Goal: Task Accomplishment & Management: Manage account settings

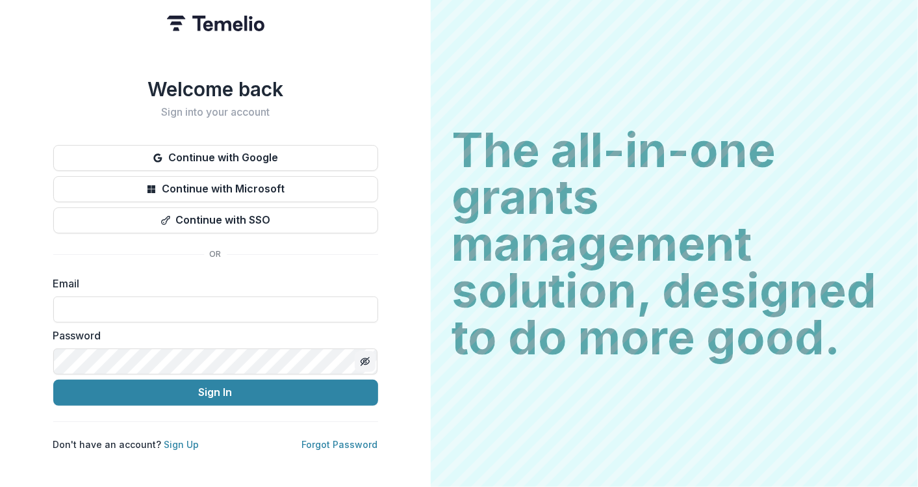
type input "**********"
click at [365, 356] on icon "Toggle password visibility" at bounding box center [365, 361] width 10 height 10
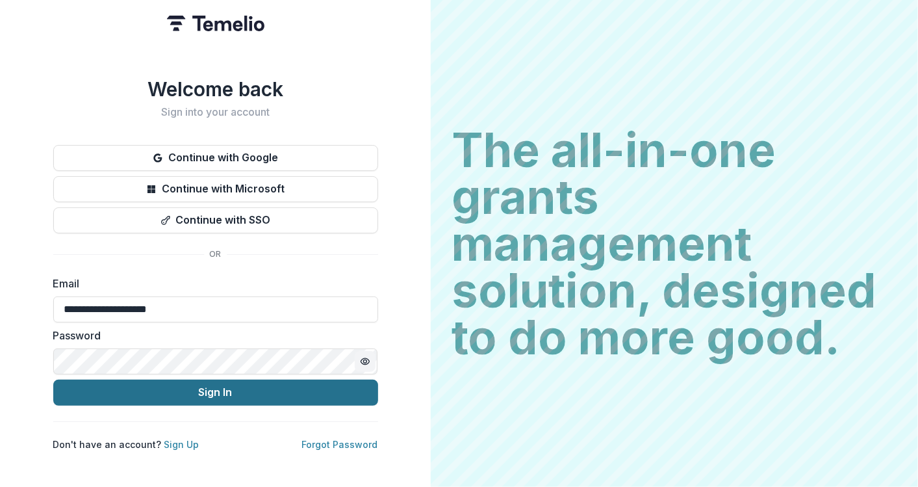
click at [249, 387] on button "Sign In" at bounding box center [215, 393] width 325 height 26
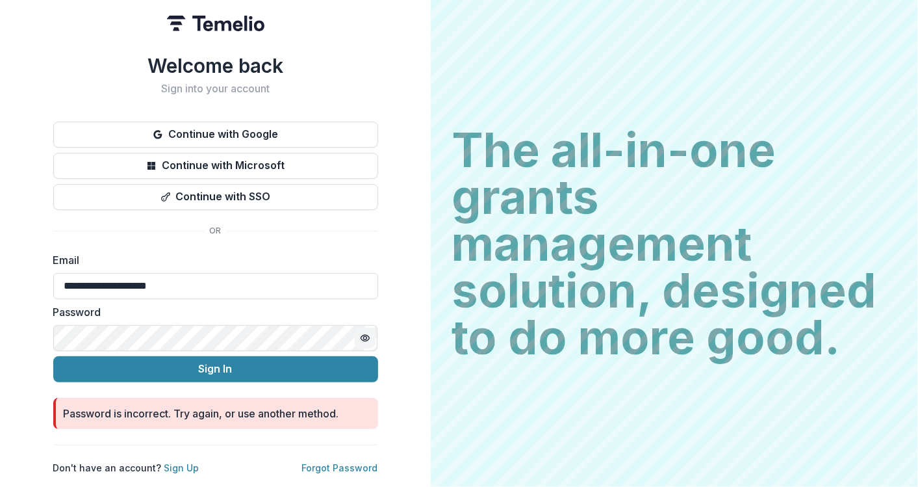
click at [0, 306] on html "**********" at bounding box center [459, 243] width 918 height 487
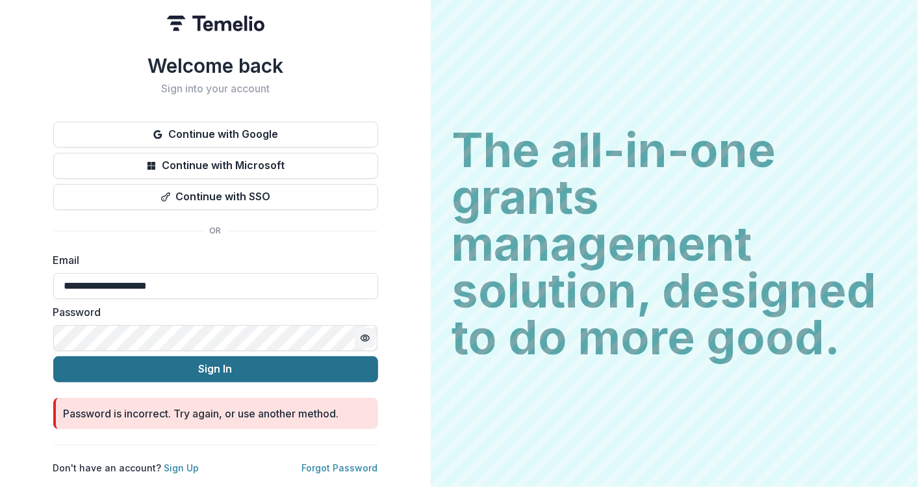
click at [340, 367] on button "Sign In" at bounding box center [215, 369] width 325 height 26
click at [230, 365] on button "Sign In" at bounding box center [215, 369] width 325 height 26
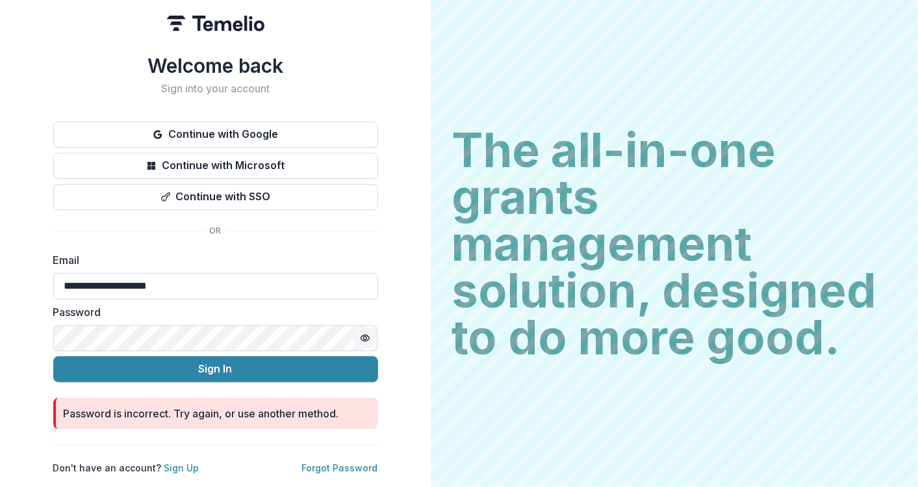
click at [361, 333] on icon "Toggle password visibility" at bounding box center [365, 338] width 10 height 10
click at [365, 338] on icon "Toggle password visibility" at bounding box center [365, 338] width 1 height 1
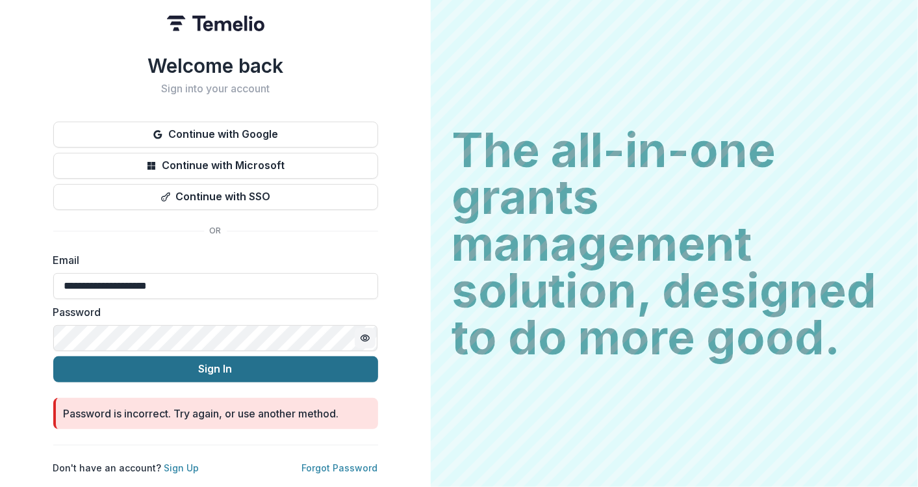
click at [174, 360] on button "Sign In" at bounding box center [215, 369] width 325 height 26
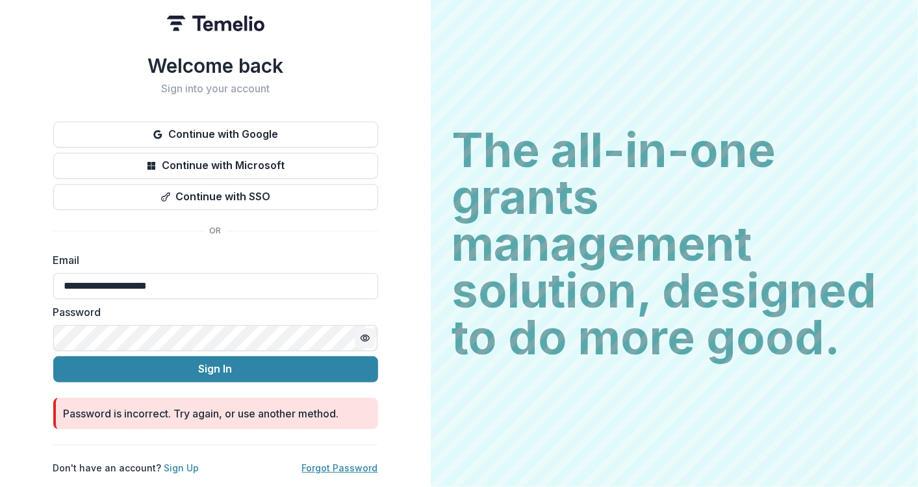
click at [344, 462] on link "Forgot Password" at bounding box center [340, 467] width 76 height 11
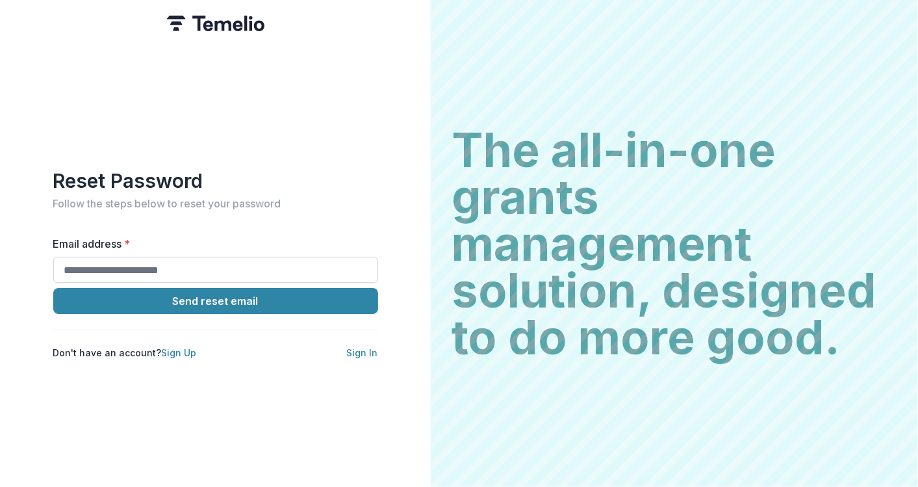
click at [214, 269] on input "Email address *" at bounding box center [215, 270] width 325 height 26
type input "**********"
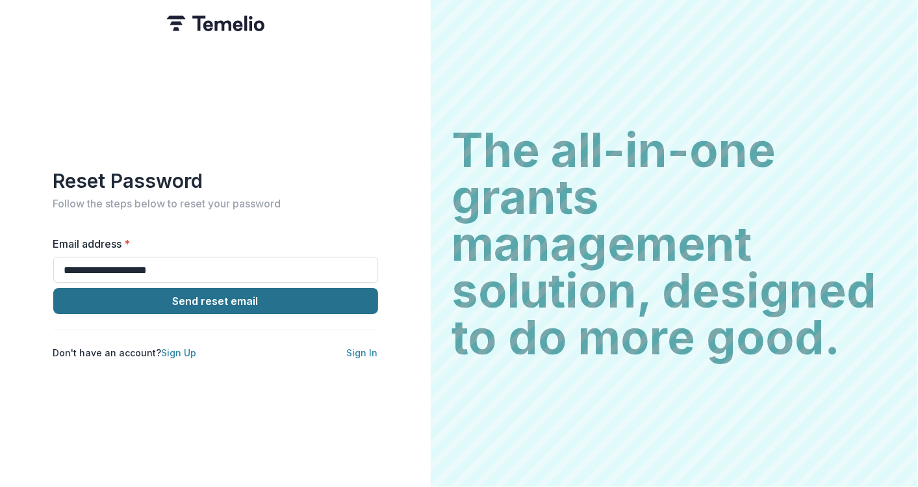
click at [196, 296] on button "Send reset email" at bounding box center [215, 301] width 325 height 26
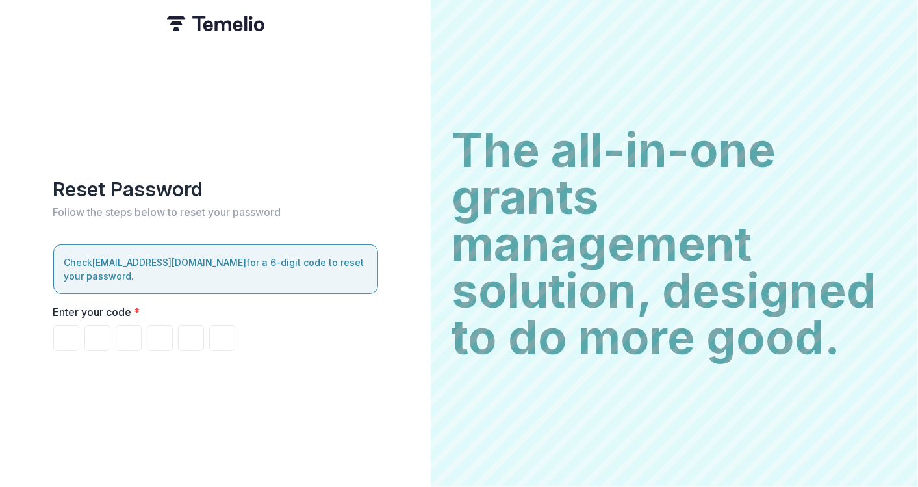
click at [160, 268] on p "Check prisonradio@gmail.com for a 6-digit code to reset your password." at bounding box center [215, 268] width 303 height 27
click at [74, 331] on input "Please enter your pin code" at bounding box center [66, 338] width 26 height 26
paste input "Please enter your pin code"
click at [73, 334] on input "Please enter your pin code" at bounding box center [66, 338] width 26 height 26
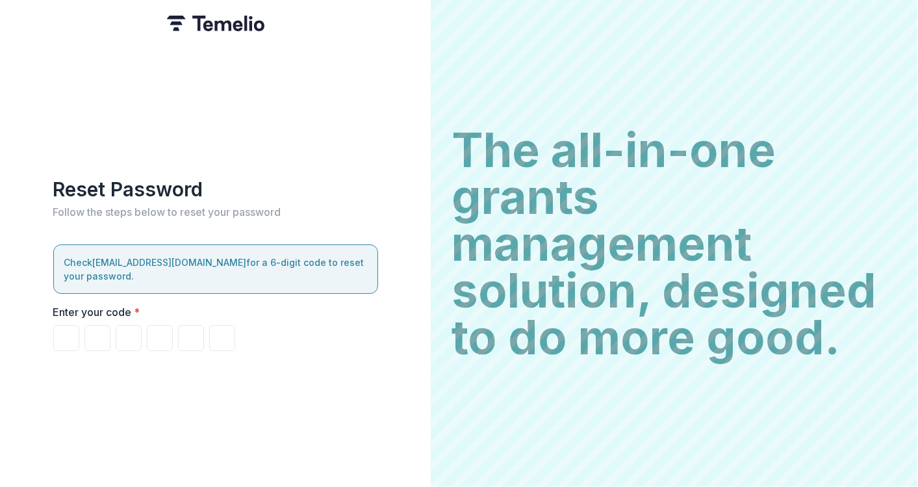
type input "*"
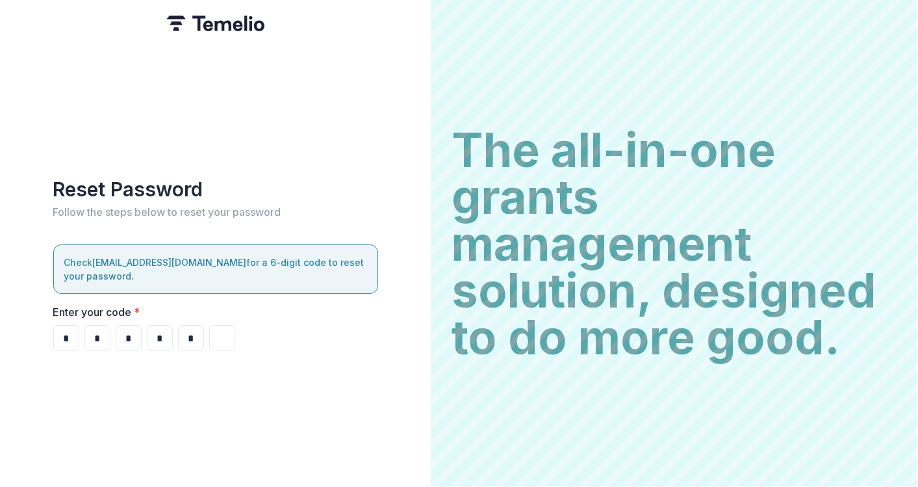
type input "*"
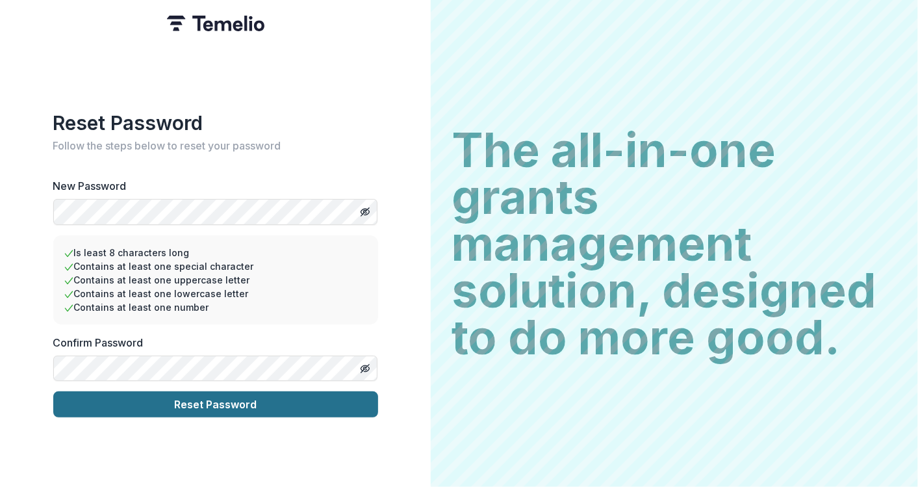
click at [211, 400] on button "Reset Password" at bounding box center [215, 404] width 325 height 26
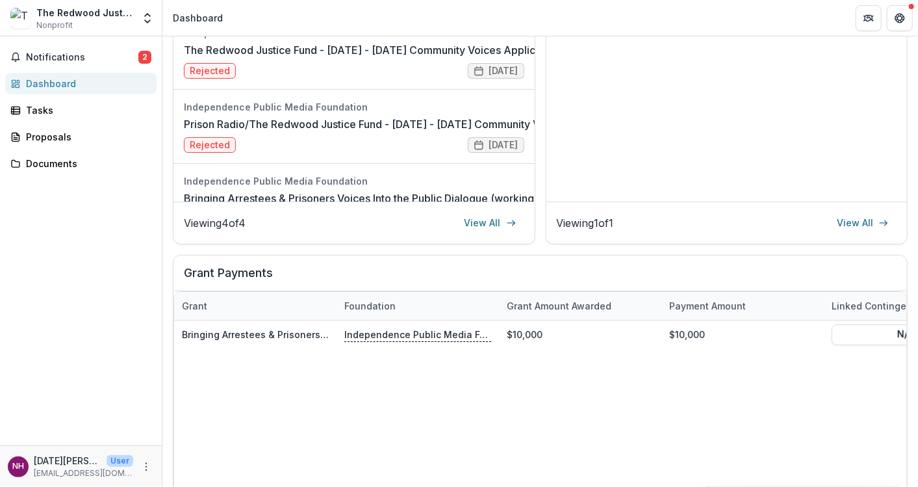
scroll to position [305, 0]
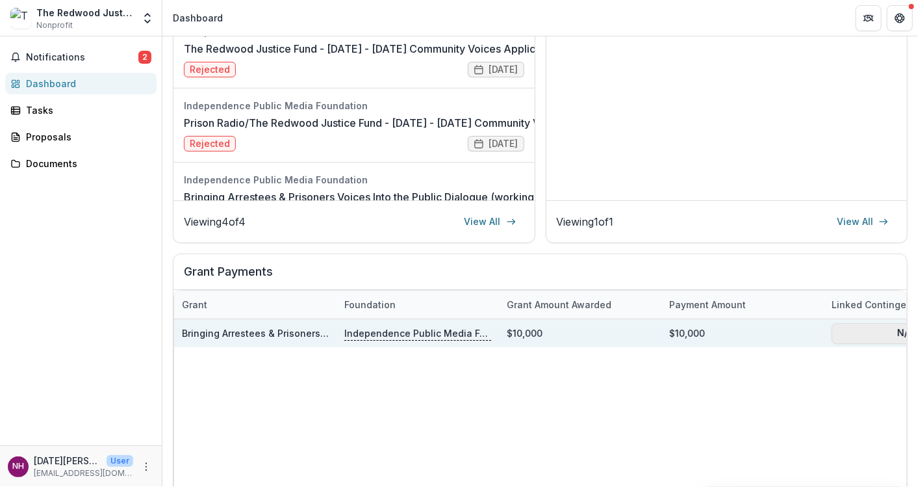
click at [872, 328] on button "N/A" at bounding box center [905, 332] width 147 height 21
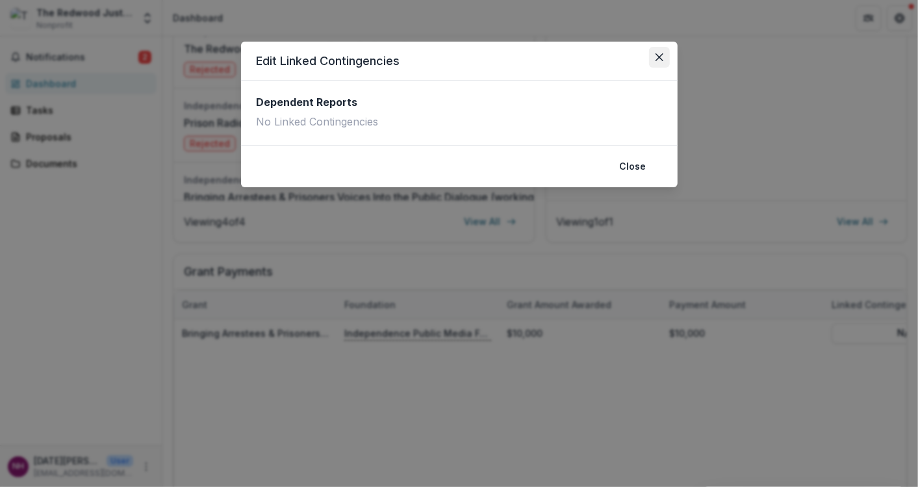
click at [663, 58] on icon "Close" at bounding box center [660, 57] width 8 height 8
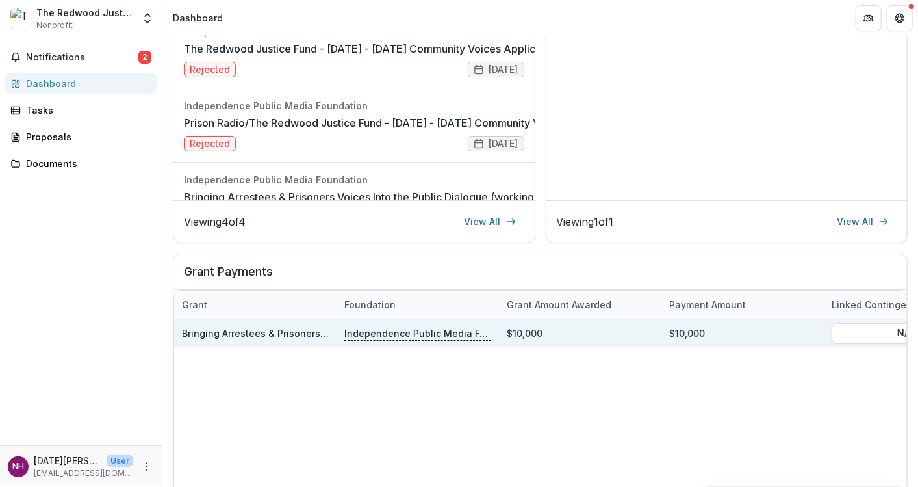
click at [302, 329] on link "Bringing Arrestees & Prisoners Voices Into the Public Dialogue (working title)" at bounding box center [356, 333] width 349 height 11
